Goal: Task Accomplishment & Management: Manage account settings

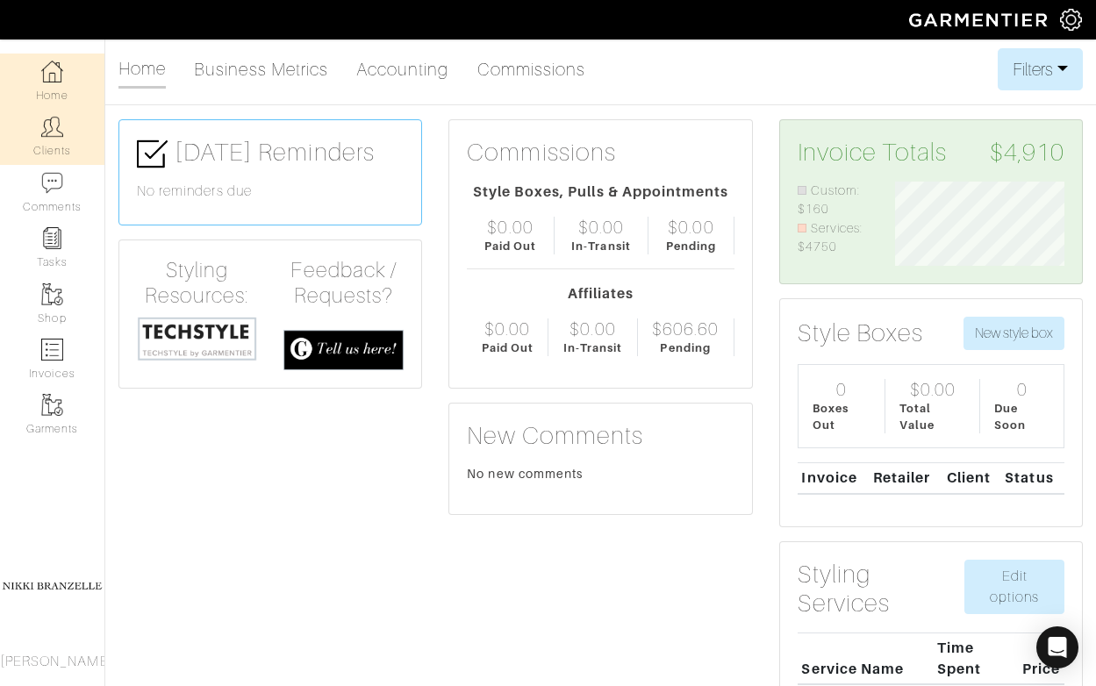
scroll to position [84, 196]
click at [52, 147] on link "Clients" at bounding box center [52, 136] width 104 height 55
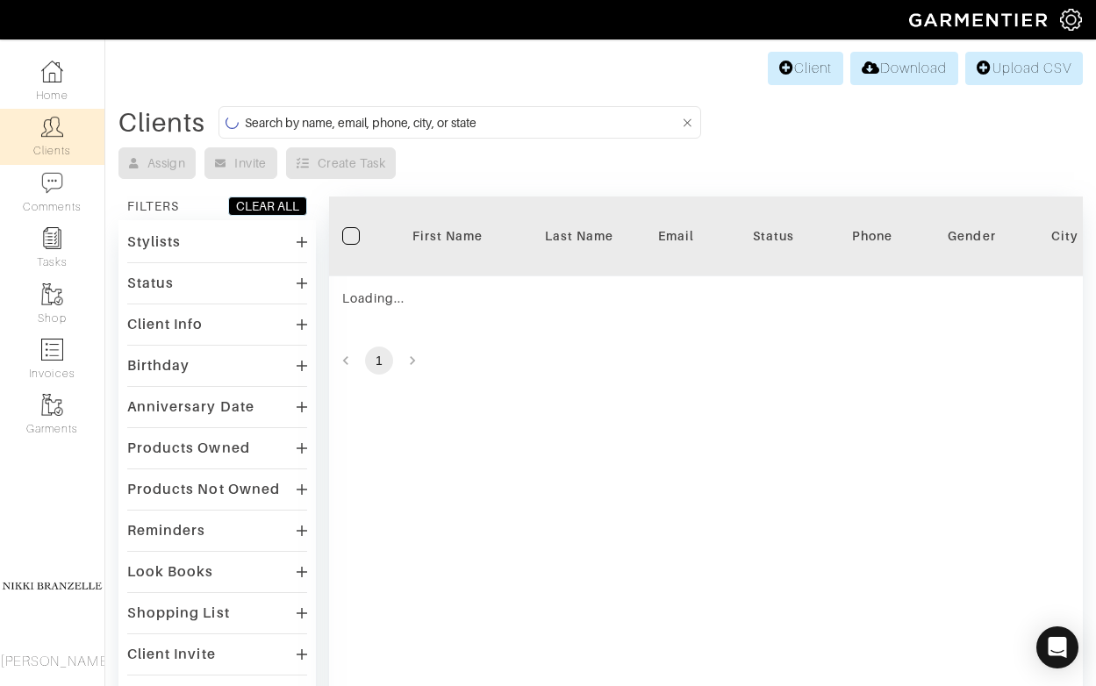
click at [360, 123] on input at bounding box center [462, 122] width 435 height 22
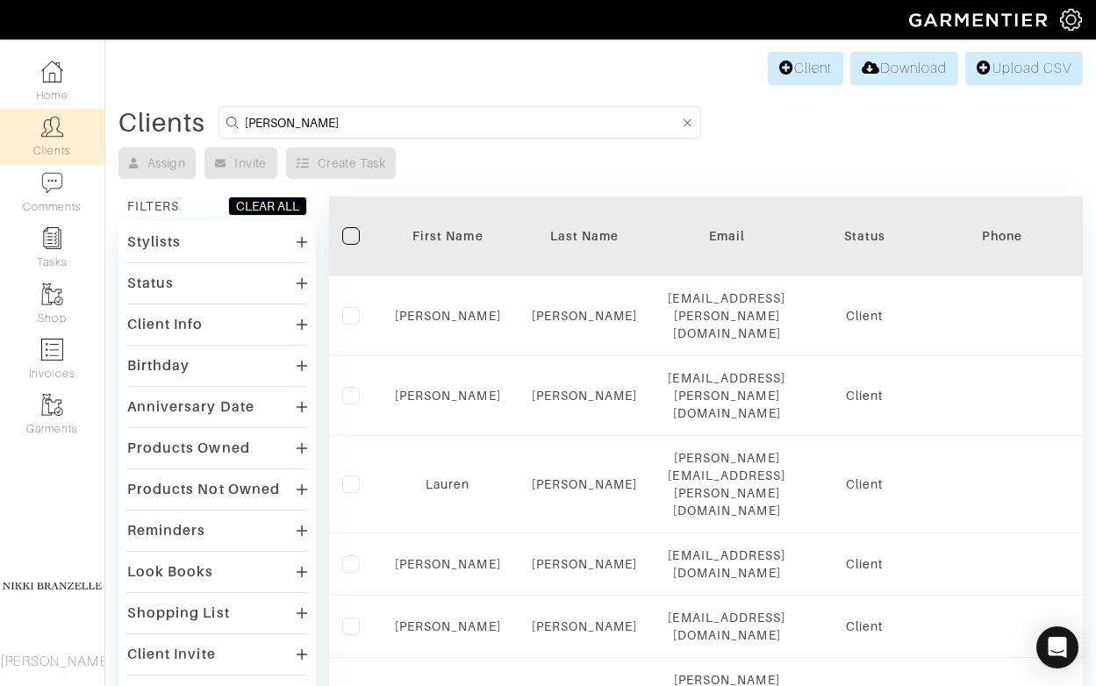
type input "[PERSON_NAME]"
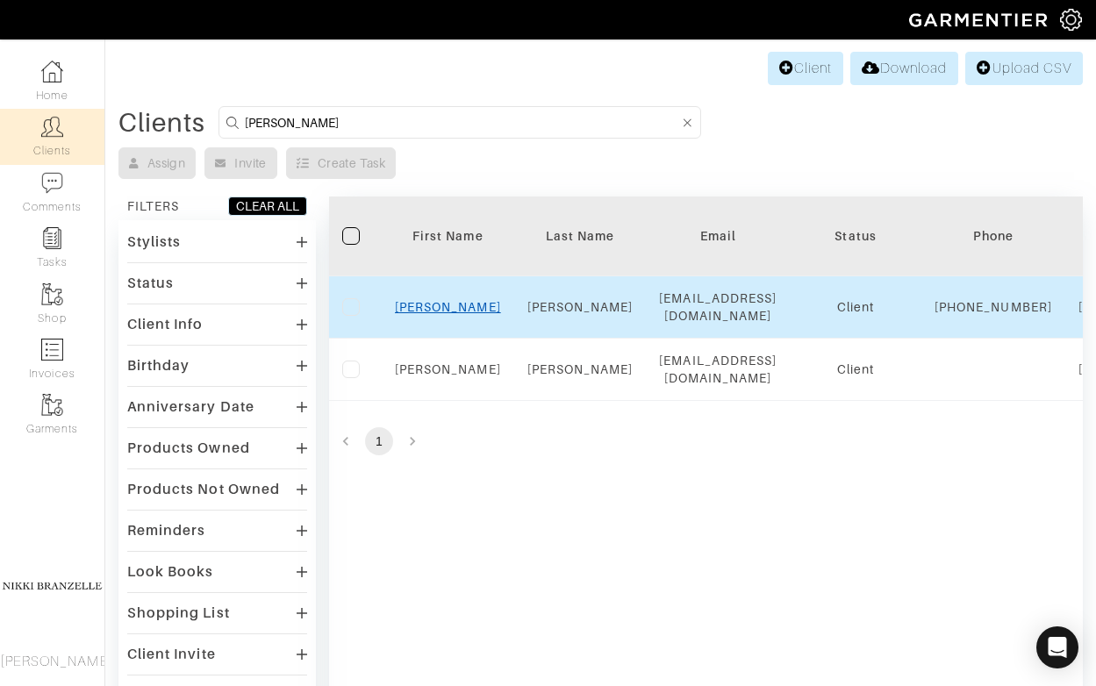
click at [444, 313] on link "[PERSON_NAME]" at bounding box center [448, 307] width 106 height 14
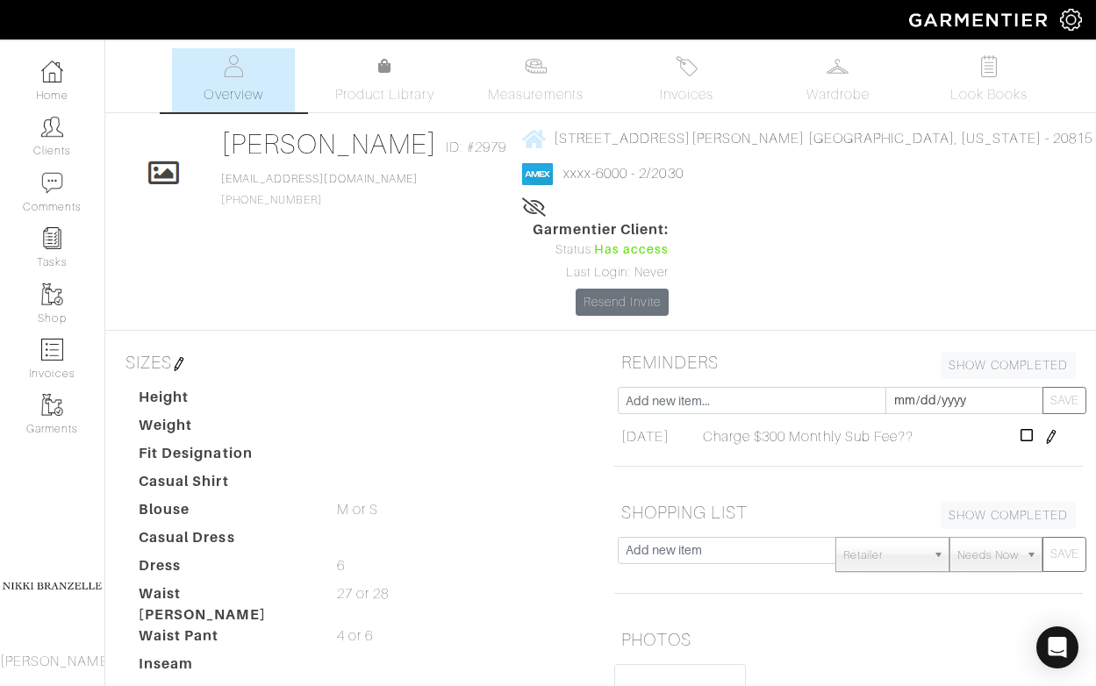
click at [1058, 430] on img at bounding box center [1051, 437] width 14 height 14
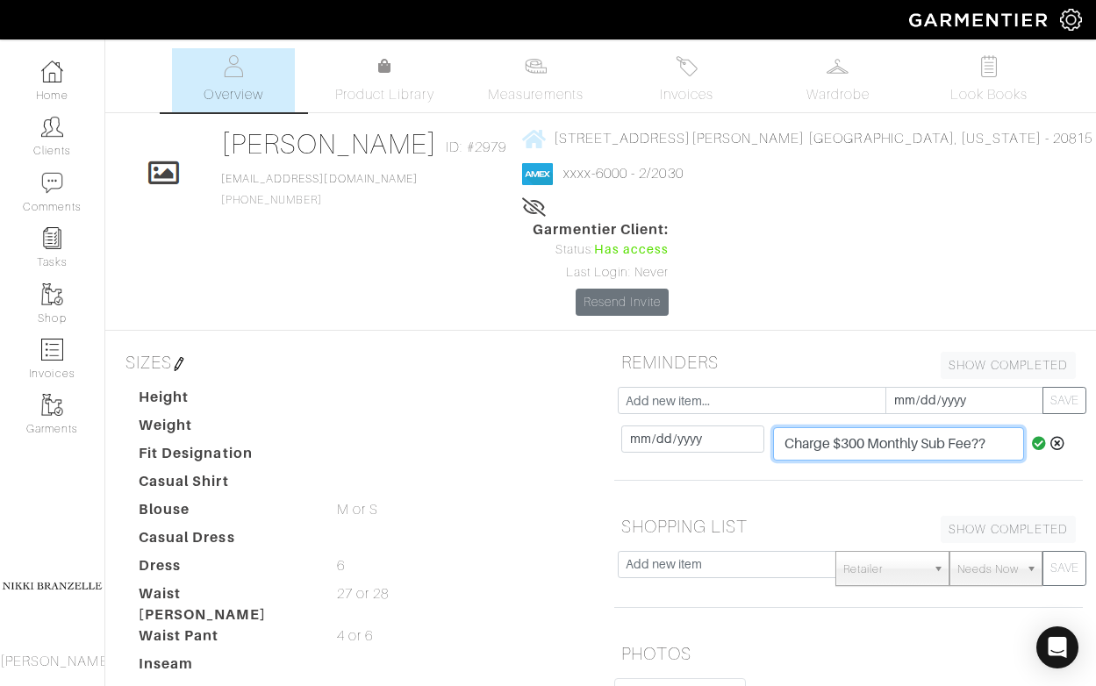
click at [869, 427] on input "Charge $300 Monthly Sub Fee??" at bounding box center [898, 443] width 251 height 33
drag, startPoint x: 884, startPoint y: 349, endPoint x: 1007, endPoint y: 363, distance: 124.5
click at [1007, 427] on input "Charge $350 Monthly Sub Fee??" at bounding box center [898, 443] width 251 height 33
type input "Charge $350 mob dress"
click at [1036, 436] on icon at bounding box center [1039, 443] width 15 height 14
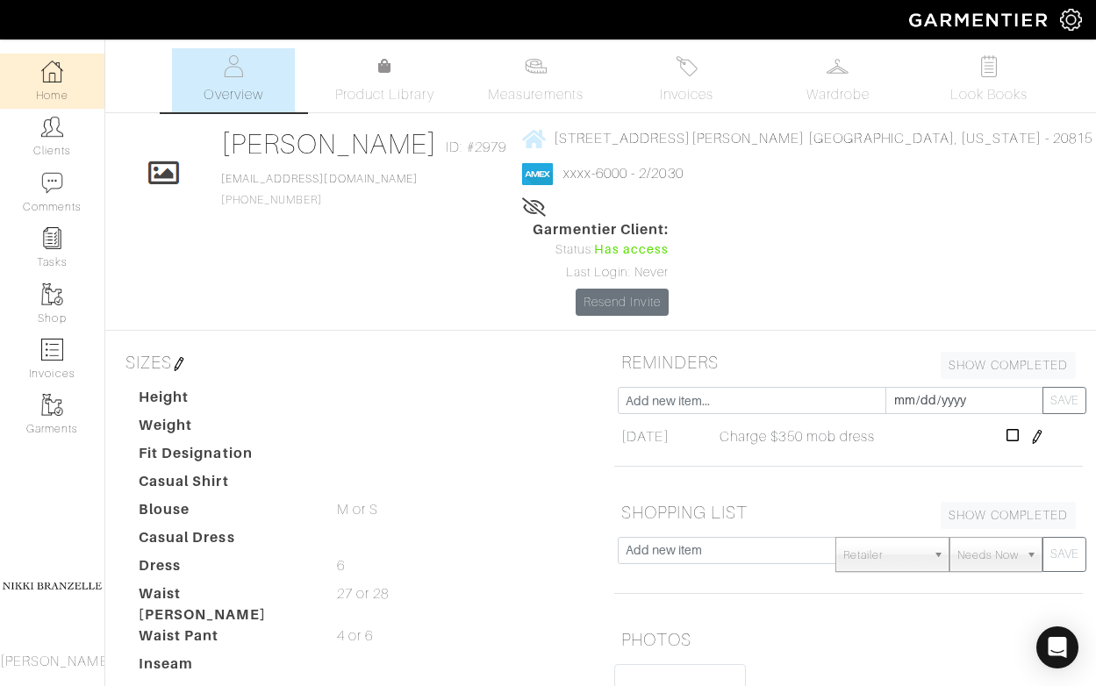
click at [61, 76] on img at bounding box center [52, 72] width 22 height 22
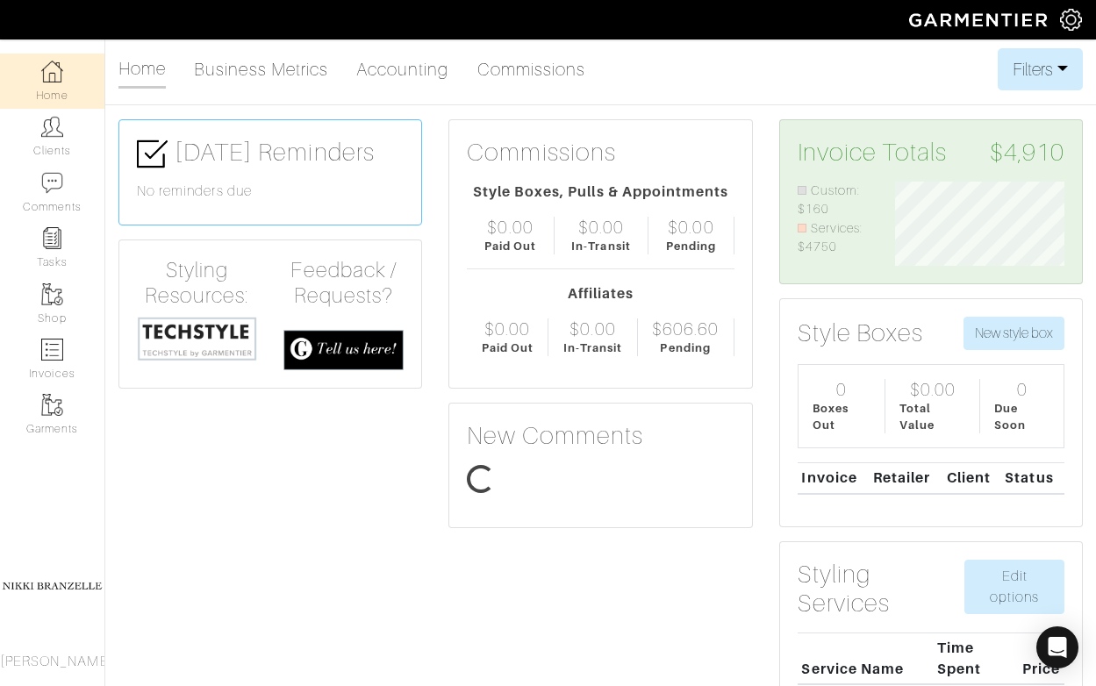
scroll to position [84, 196]
